Goal: Task Accomplishment & Management: Complete application form

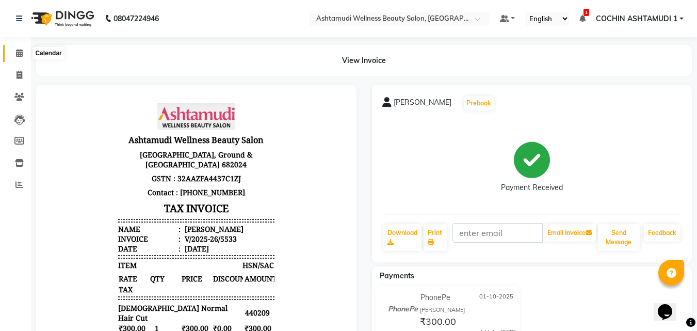
click at [21, 51] on icon at bounding box center [19, 53] width 7 height 8
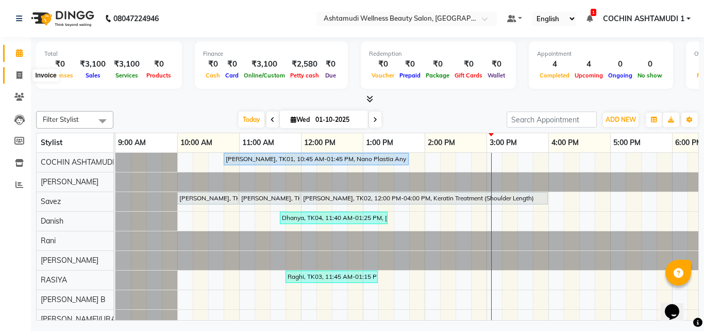
click at [20, 72] on icon at bounding box center [20, 75] width 6 height 8
select select "service"
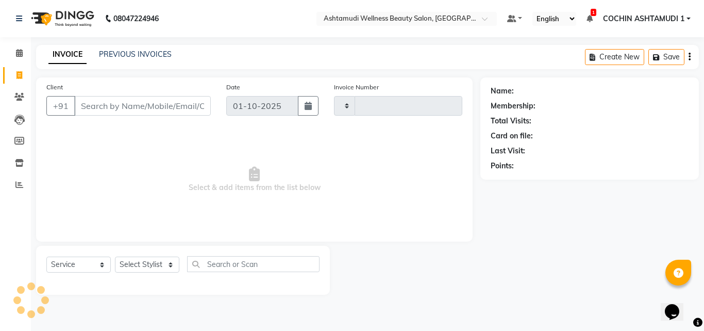
type input "5534"
select select "4632"
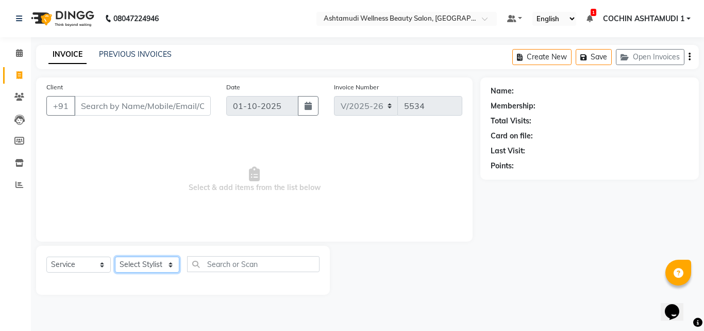
click at [145, 258] on select "Select Stylist [PERSON_NAME](URAJ) [PERSON_NAME] COCHIN ASHTAMUDI Danish Fousiy…" at bounding box center [147, 264] width 64 height 16
select select "34115"
click at [115, 256] on select "Select Stylist [PERSON_NAME](URAJ) [PERSON_NAME] COCHIN ASHTAMUDI Danish Fousiy…" at bounding box center [147, 264] width 64 height 16
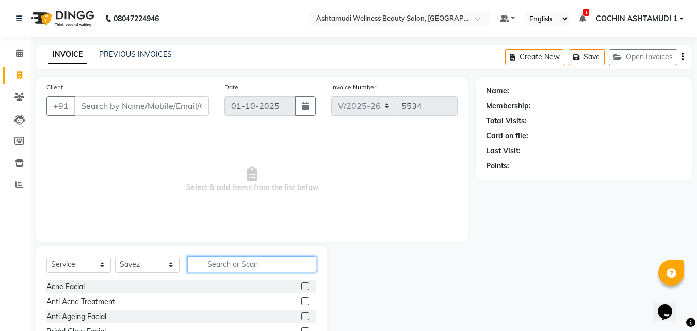
click at [214, 260] on input "text" at bounding box center [251, 264] width 129 height 16
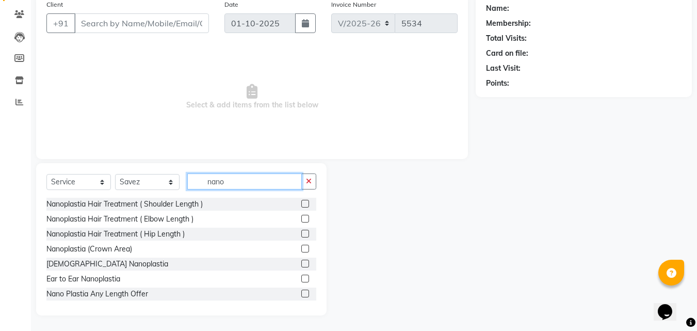
scroll to position [2, 0]
type input "nano"
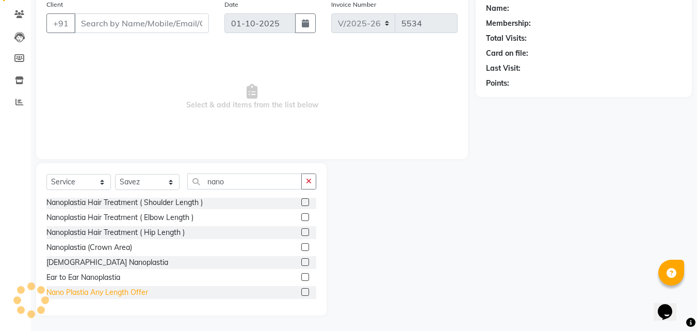
click at [103, 290] on div "Nano Plastia Any Length Offer" at bounding box center [97, 292] width 102 height 11
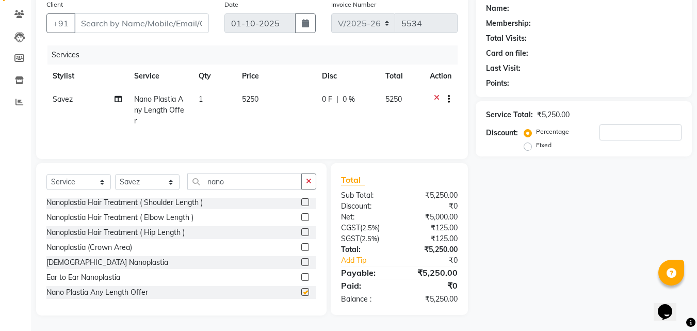
checkbox input "false"
click at [310, 184] on icon "button" at bounding box center [309, 180] width 6 height 7
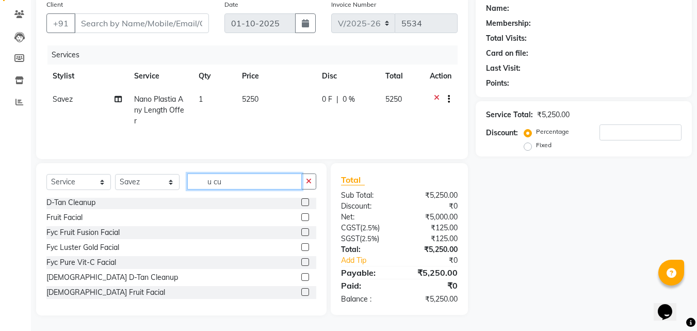
scroll to position [82, 0]
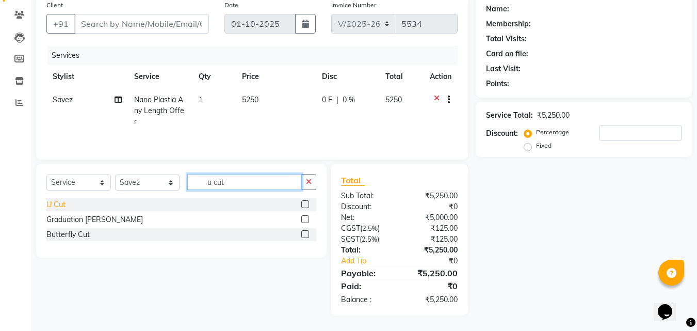
type input "u cut"
click at [55, 203] on div "U Cut" at bounding box center [55, 204] width 19 height 11
checkbox input "false"
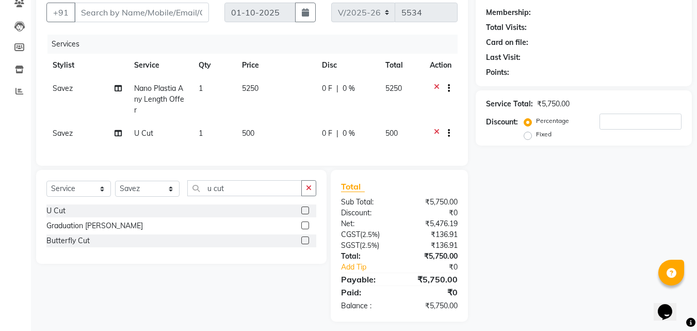
scroll to position [96, 0]
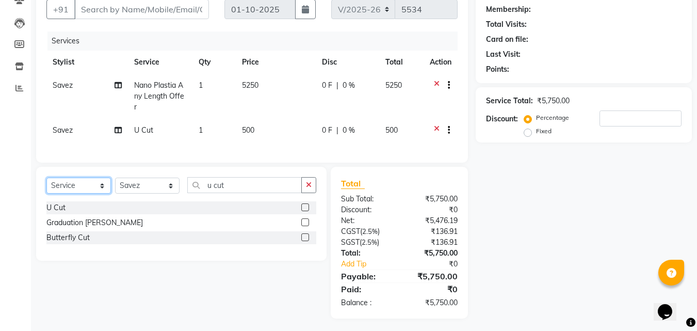
click at [83, 178] on select "Select Service Product Membership Package Voucher Prepaid Gift Card" at bounding box center [78, 185] width 64 height 16
select select "product"
click at [46, 177] on select "Select Service Product Membership Package Voucher Prepaid Gift Card" at bounding box center [78, 185] width 64 height 16
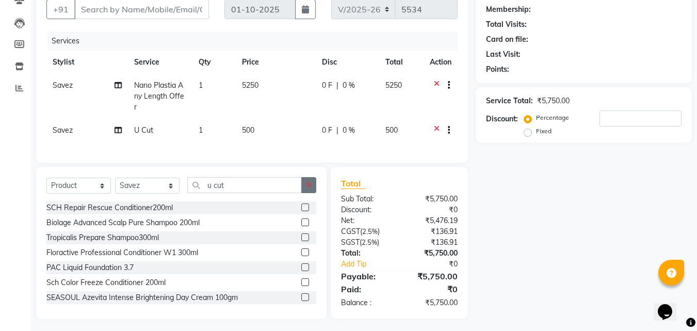
click at [309, 181] on icon "button" at bounding box center [309, 184] width 6 height 7
click at [288, 182] on input "text" at bounding box center [251, 185] width 129 height 16
type input "8902979004947"
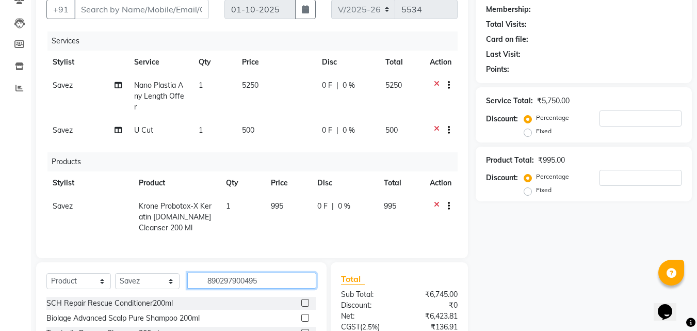
type input "8902979004954"
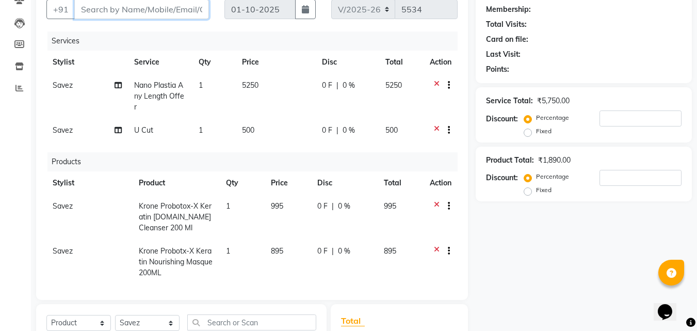
click at [176, 11] on input "Client" at bounding box center [141, 9] width 135 height 20
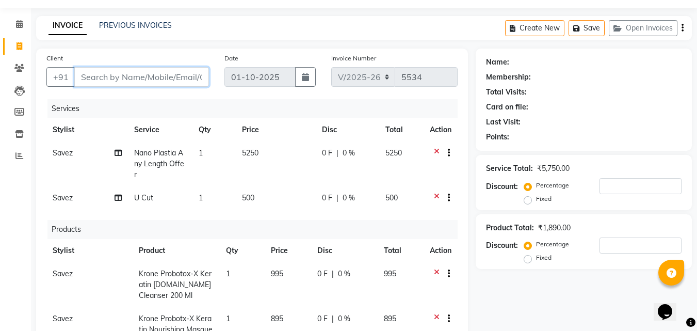
scroll to position [14, 0]
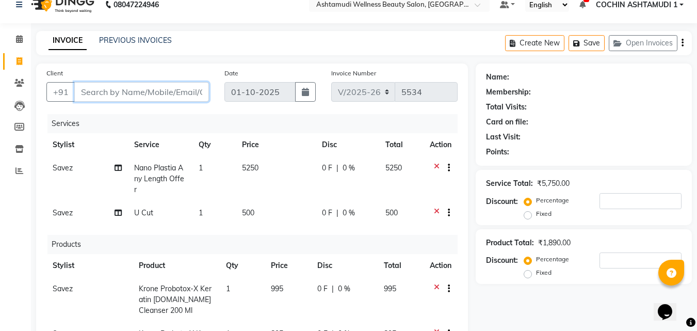
type input "7"
type input "0"
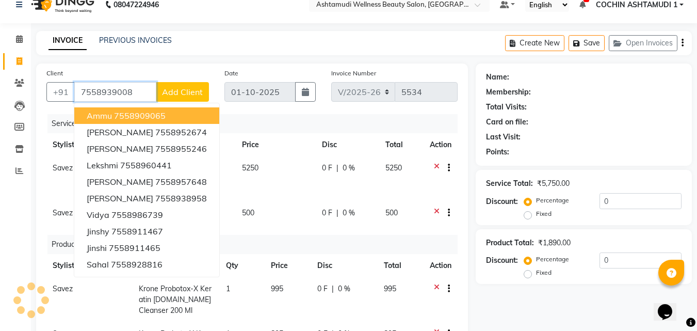
type input "7558939008"
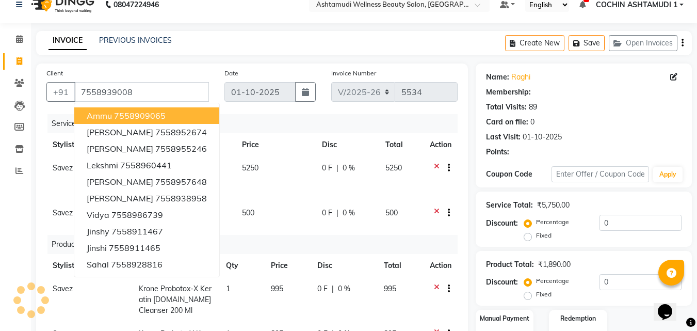
select select "1: Object"
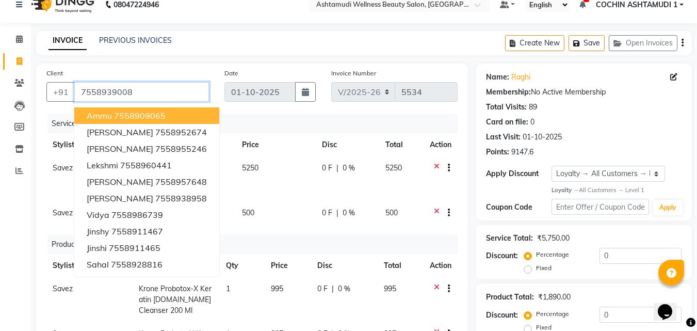
click at [112, 91] on input "7558939008" at bounding box center [141, 92] width 135 height 20
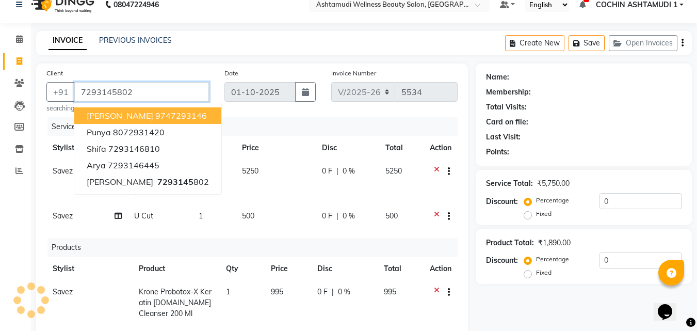
type input "7293145802"
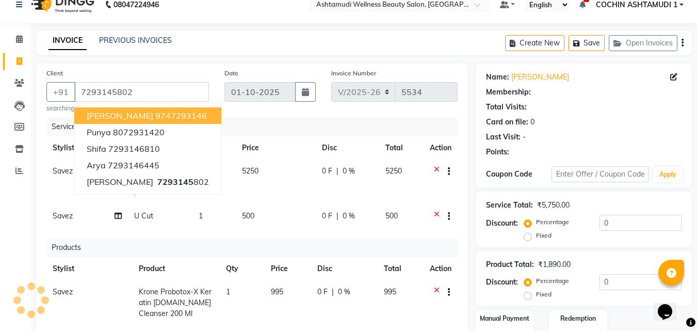
select select "1: Object"
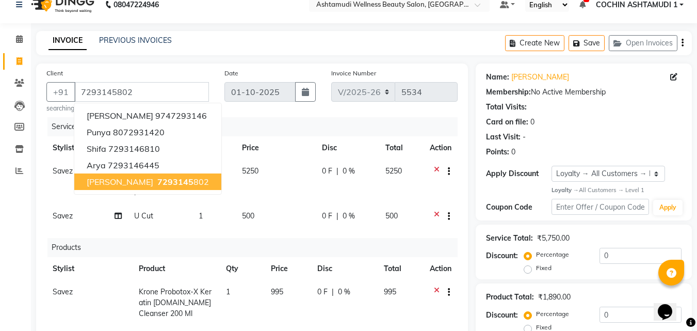
click at [157, 178] on span "7293145" at bounding box center [175, 181] width 36 height 10
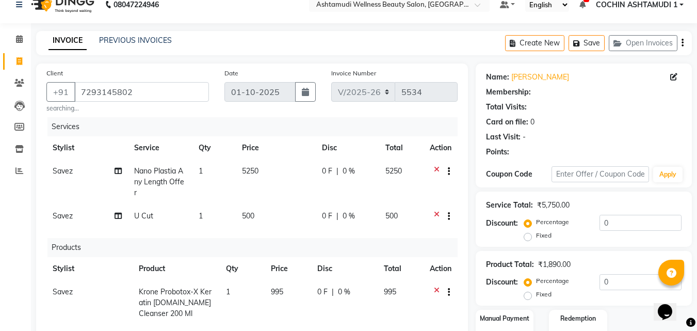
select select "1: Object"
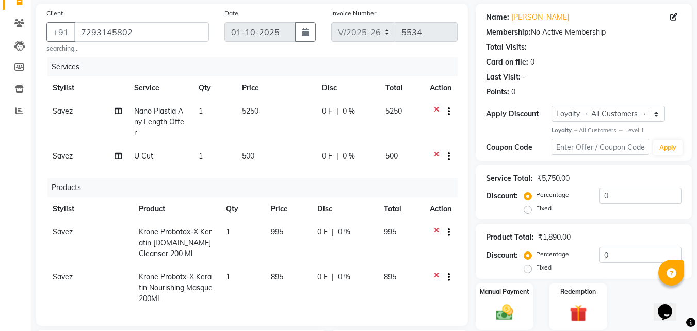
scroll to position [323, 0]
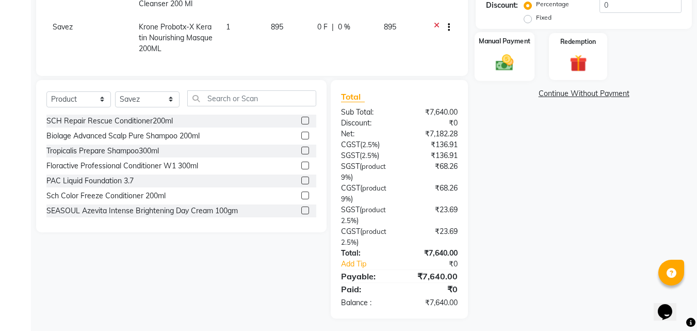
click at [513, 69] on img at bounding box center [504, 62] width 29 height 21
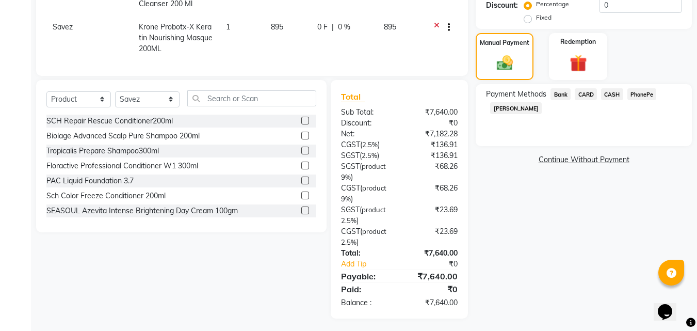
click at [613, 93] on span "CASH" at bounding box center [612, 94] width 22 height 12
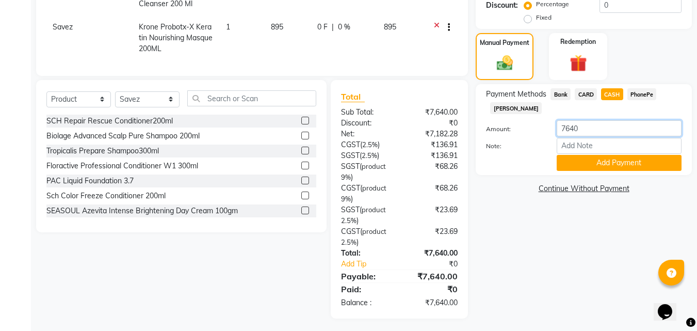
drag, startPoint x: 592, startPoint y: 129, endPoint x: 535, endPoint y: 123, distance: 57.0
click at [535, 123] on div "Amount: 7640" at bounding box center [583, 129] width 211 height 18
type input "1000"
click at [590, 149] on input "Note:" at bounding box center [618, 146] width 125 height 16
type input "RAGHI"
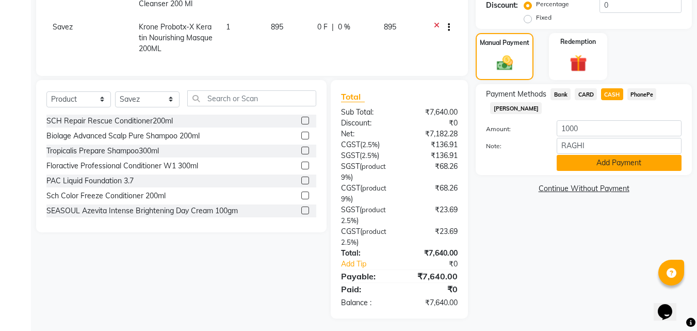
click at [618, 159] on button "Add Payment" at bounding box center [618, 163] width 125 height 16
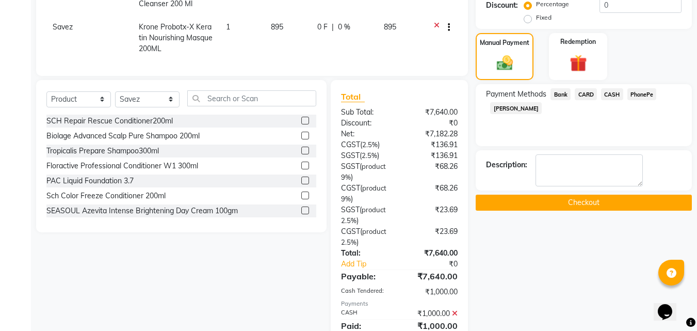
click at [643, 96] on span "PhonePe" at bounding box center [641, 94] width 29 height 12
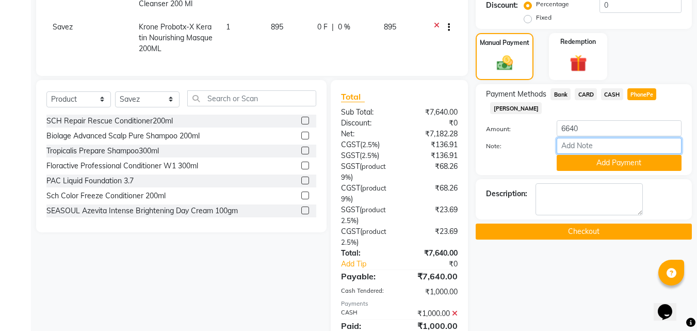
click at [567, 147] on input "Note:" at bounding box center [618, 146] width 125 height 16
type input "RAGHI"
click at [610, 163] on button "Add Payment" at bounding box center [618, 163] width 125 height 16
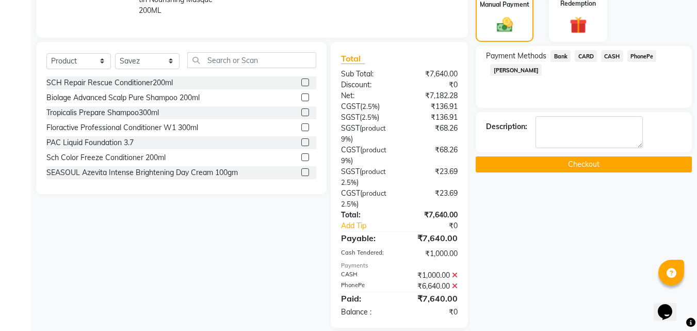
scroll to position [436, 0]
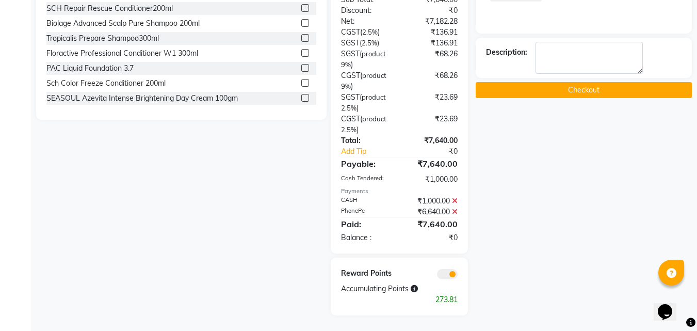
click at [572, 88] on button "Checkout" at bounding box center [583, 90] width 216 height 16
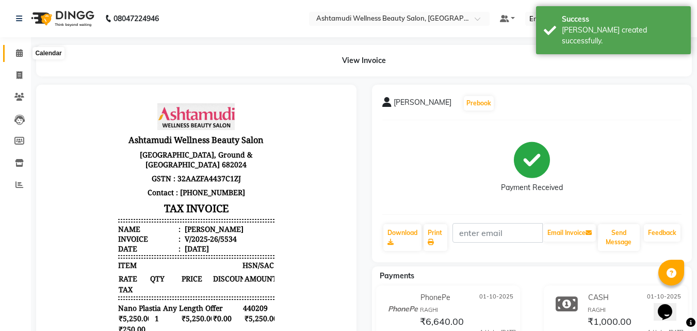
click at [17, 53] on icon at bounding box center [19, 53] width 7 height 8
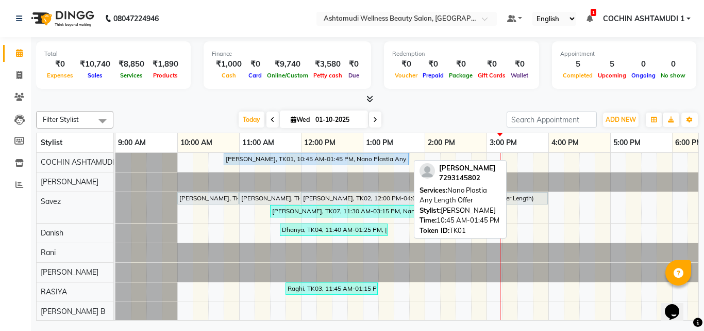
click at [308, 156] on div "[PERSON_NAME], TK01, 10:45 AM-01:45 PM, Nano Plastia Any Length Offer" at bounding box center [316, 158] width 183 height 9
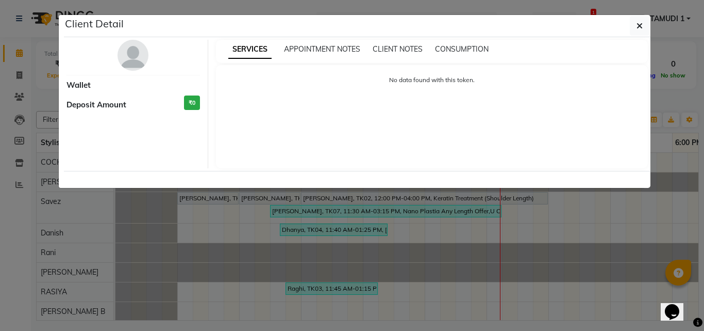
select select "5"
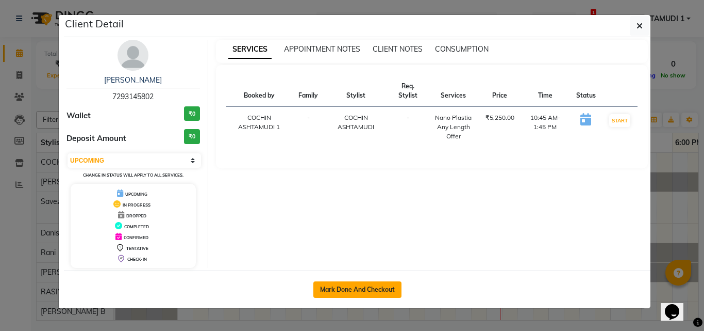
click at [375, 282] on button "Mark Done And Checkout" at bounding box center [358, 289] width 88 height 17
select select "4632"
select select "service"
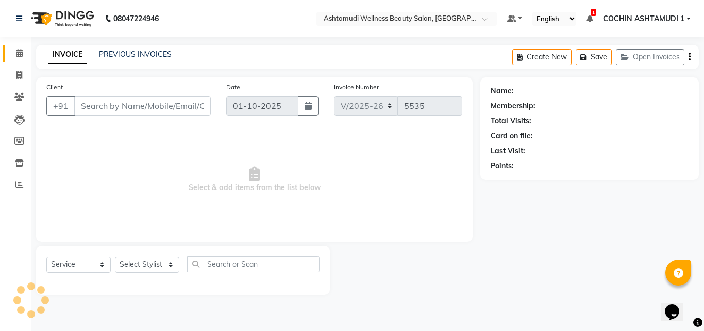
type input "7293145802"
select select "27313"
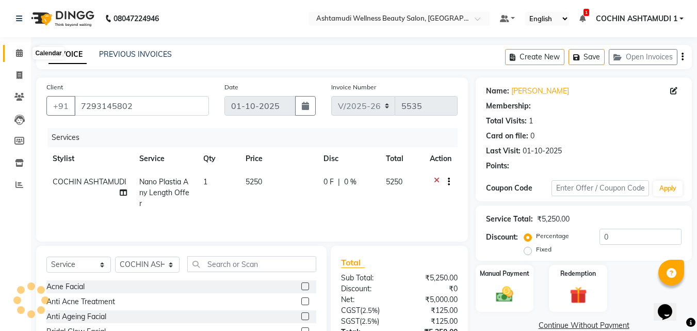
select select "1: Object"
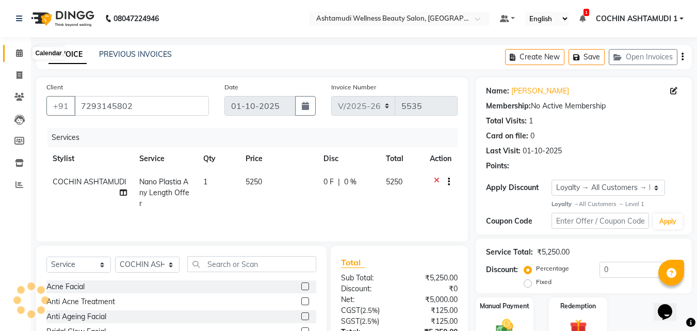
click at [22, 54] on icon at bounding box center [19, 53] width 7 height 8
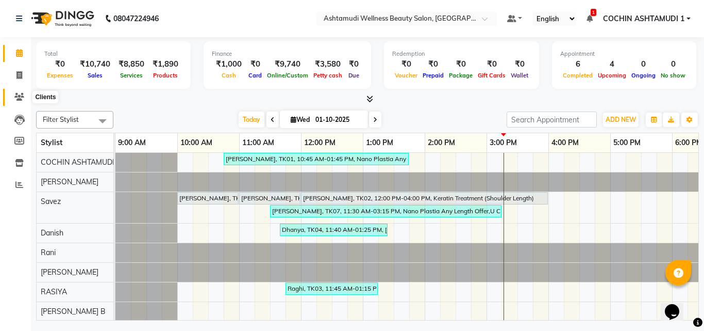
click at [24, 96] on icon at bounding box center [19, 97] width 10 height 8
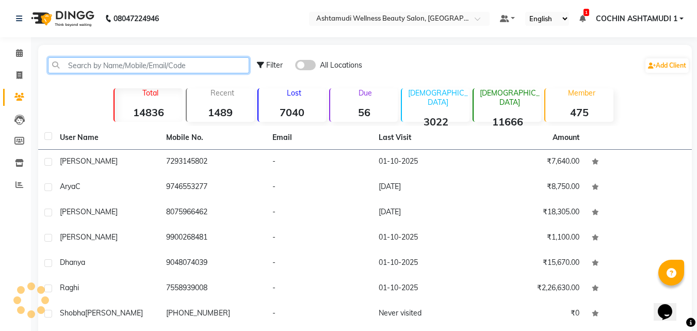
click at [118, 64] on input "text" at bounding box center [148, 65] width 201 height 16
paste input "7010457231"
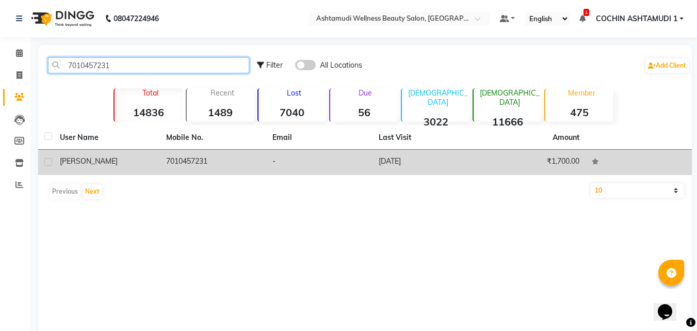
type input "7010457231"
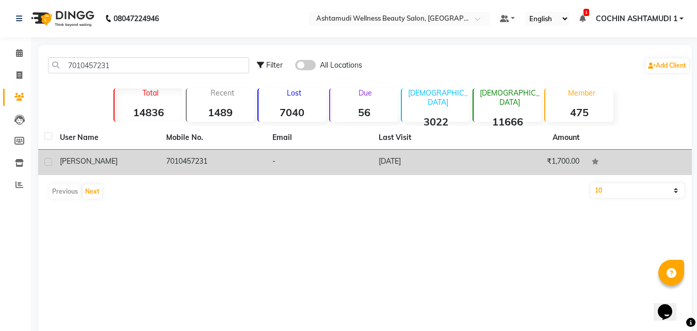
click at [119, 163] on div "[PERSON_NAME]" at bounding box center [107, 161] width 94 height 11
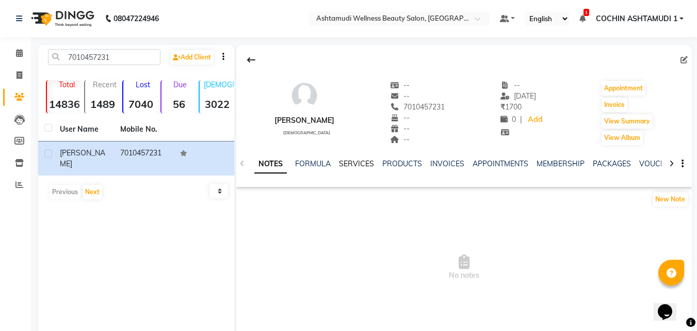
click at [343, 161] on link "SERVICES" at bounding box center [356, 163] width 35 height 9
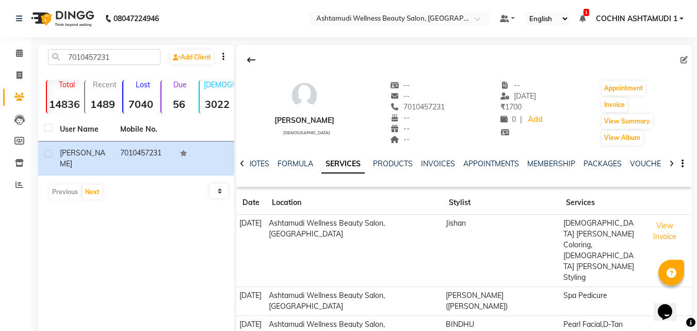
scroll to position [116, 0]
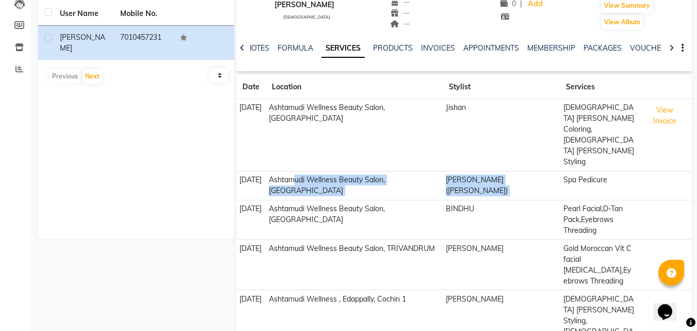
drag, startPoint x: 308, startPoint y: 141, endPoint x: 560, endPoint y: 140, distance: 251.1
click at [560, 171] on tr "[DATE] Ashtamudi Wellness Beauty Salon, COCHIN [PERSON_NAME] ([PERSON_NAME]) Sp…" at bounding box center [463, 185] width 455 height 29
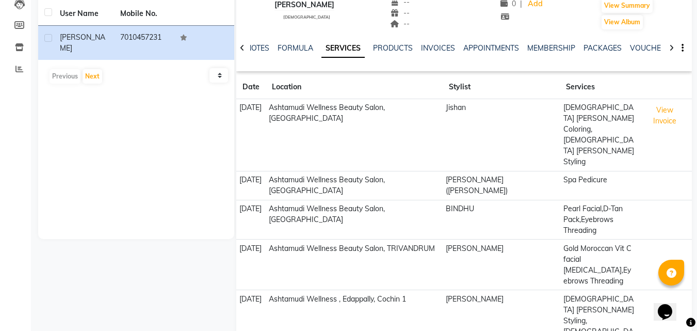
click at [602, 171] on td "Spa Pedicure" at bounding box center [598, 185] width 77 height 29
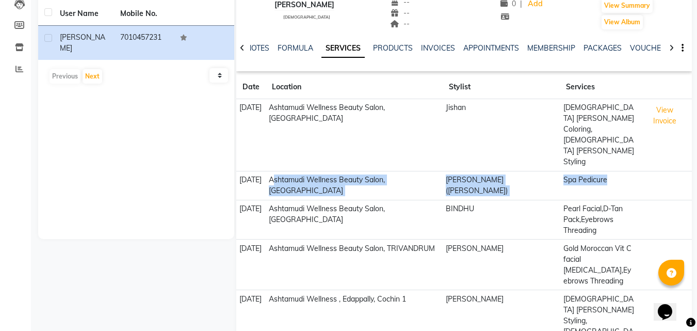
drag, startPoint x: 285, startPoint y: 149, endPoint x: 616, endPoint y: 154, distance: 330.6
click at [613, 171] on tr "[DATE] Ashtamudi Wellness Beauty Salon, COCHIN [PERSON_NAME] ([PERSON_NAME]) Sp…" at bounding box center [463, 185] width 455 height 29
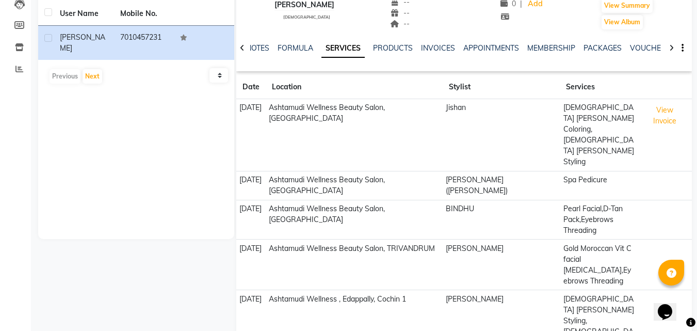
click at [504, 200] on td "BINDHU" at bounding box center [500, 220] width 117 height 40
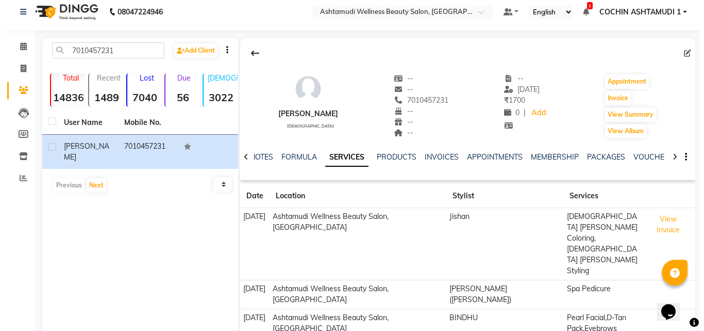
scroll to position [0, 0]
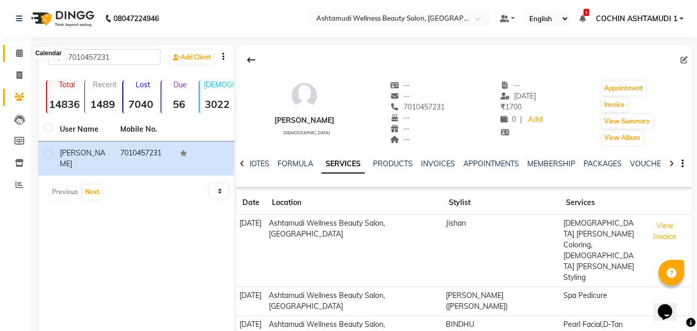
click at [23, 50] on span at bounding box center [19, 53] width 18 height 12
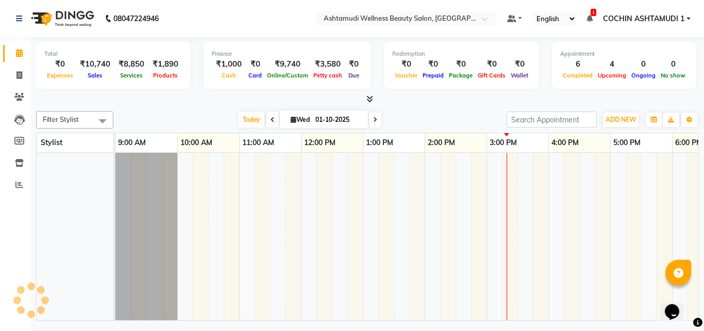
scroll to position [0, 159]
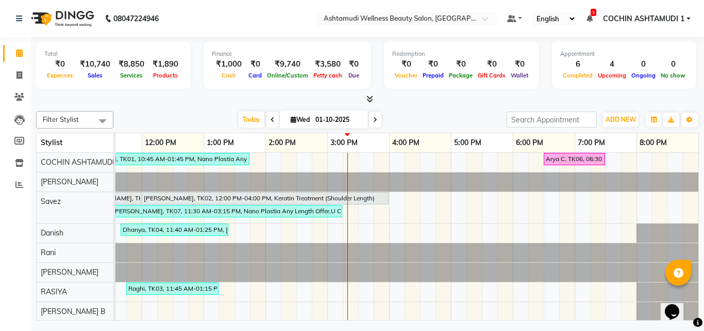
click at [370, 98] on icon at bounding box center [370, 99] width 7 height 8
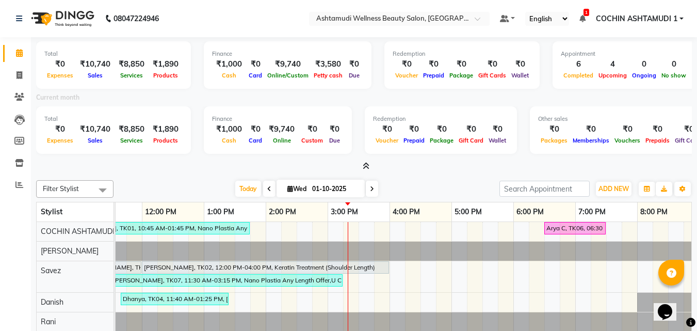
click at [368, 169] on icon at bounding box center [366, 166] width 7 height 8
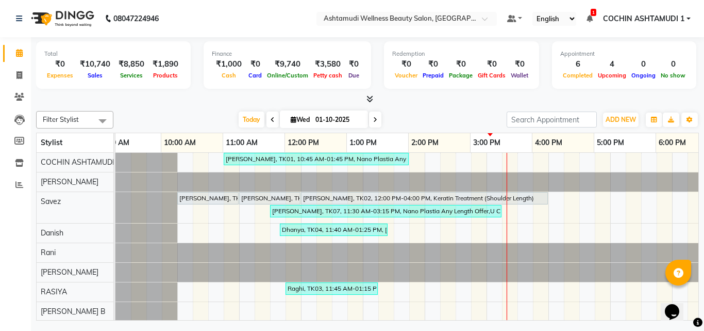
scroll to position [0, 0]
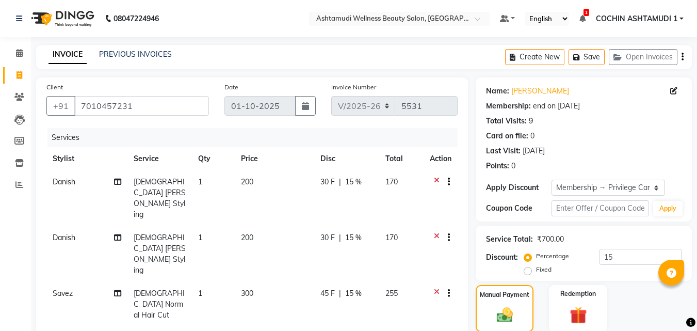
select select "4632"
select select "service"
select select "34115"
select select "2: Object"
click at [101, 106] on input "7010457231" at bounding box center [141, 106] width 135 height 20
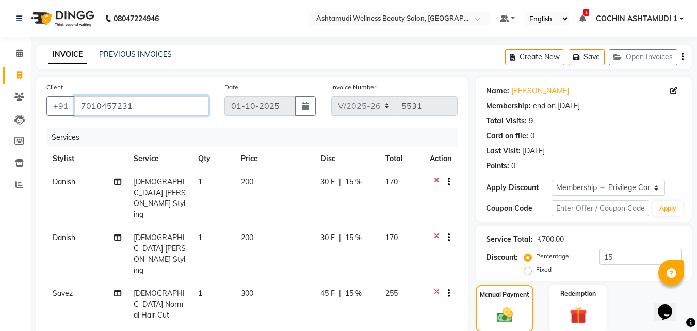
click at [101, 106] on input "7010457231" at bounding box center [141, 106] width 135 height 20
select select "4632"
select select "service"
select select "34115"
select select "2: Object"
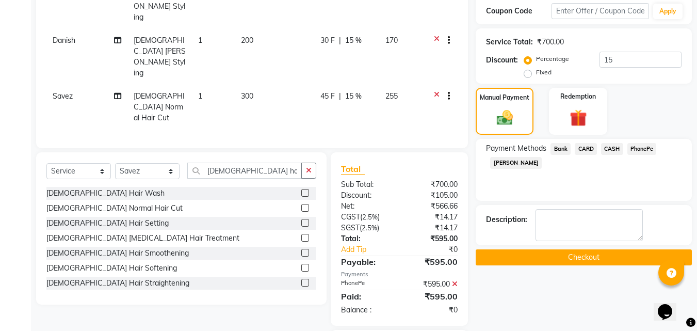
scroll to position [61, 0]
